Goal: Check status: Check status

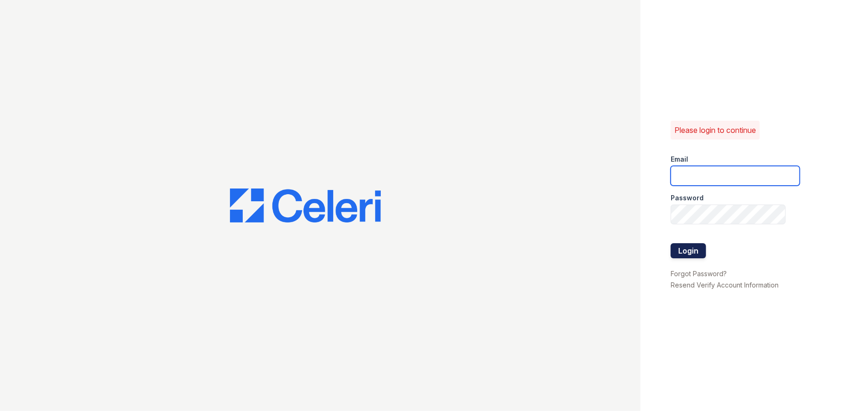
type input "[EMAIL_ADDRESS][DOMAIN_NAME]"
click at [700, 252] on button "Login" at bounding box center [687, 250] width 35 height 15
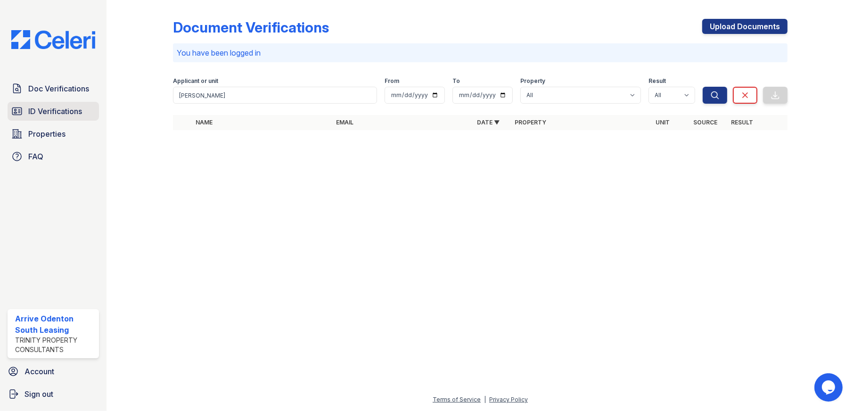
click at [52, 108] on span "ID Verifications" at bounding box center [55, 111] width 54 height 11
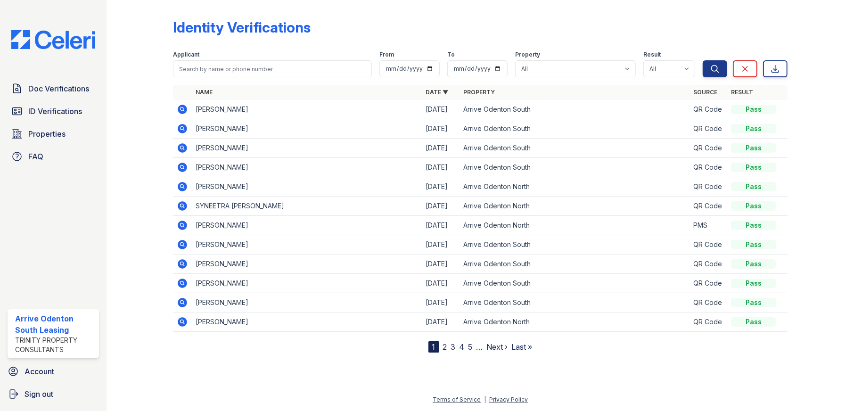
click at [182, 128] on icon at bounding box center [181, 128] width 2 height 2
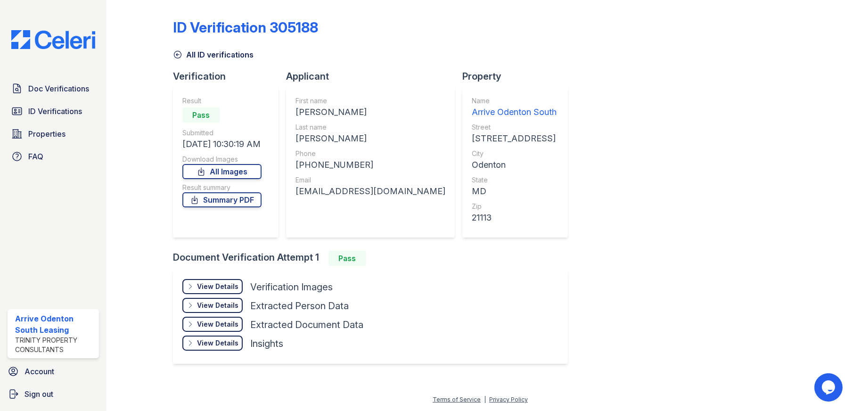
click at [216, 282] on div "View Details" at bounding box center [217, 286] width 41 height 9
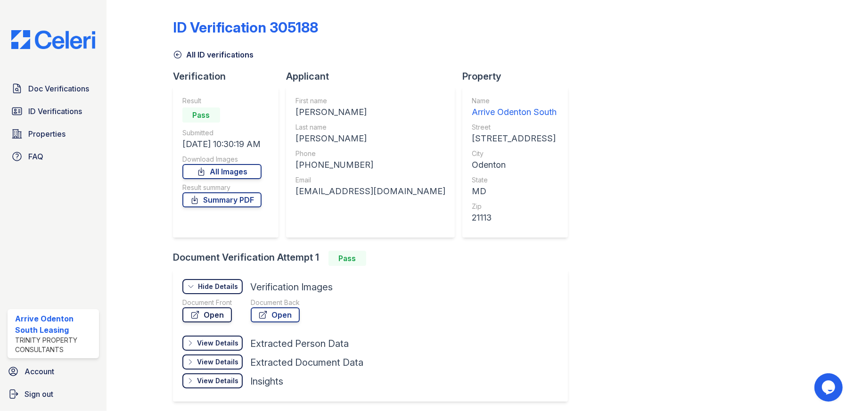
click at [222, 312] on link "Open" at bounding box center [206, 314] width 49 height 15
